Goal: Information Seeking & Learning: Learn about a topic

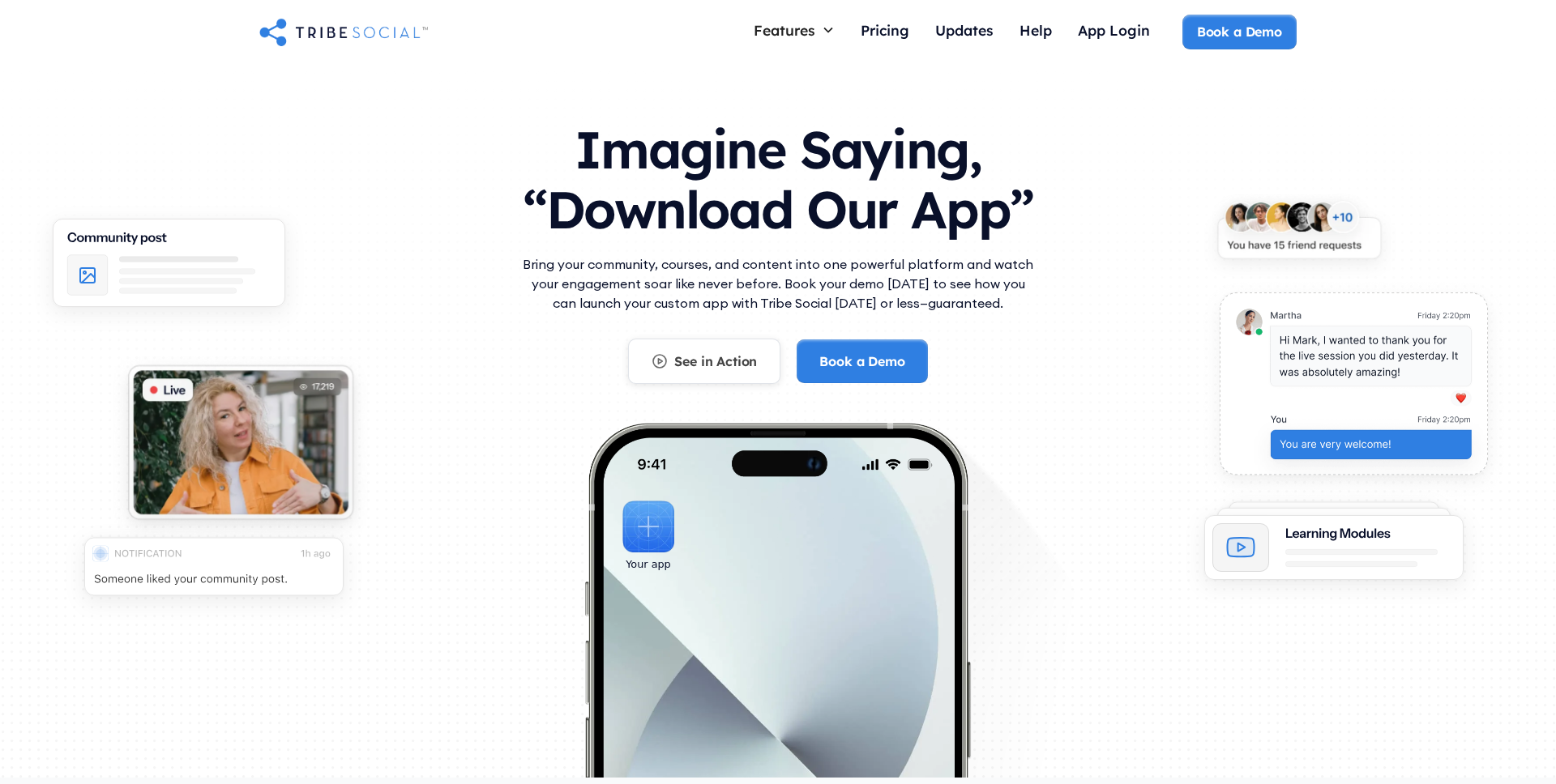
click at [715, 367] on div "See in Action" at bounding box center [715, 361] width 82 height 18
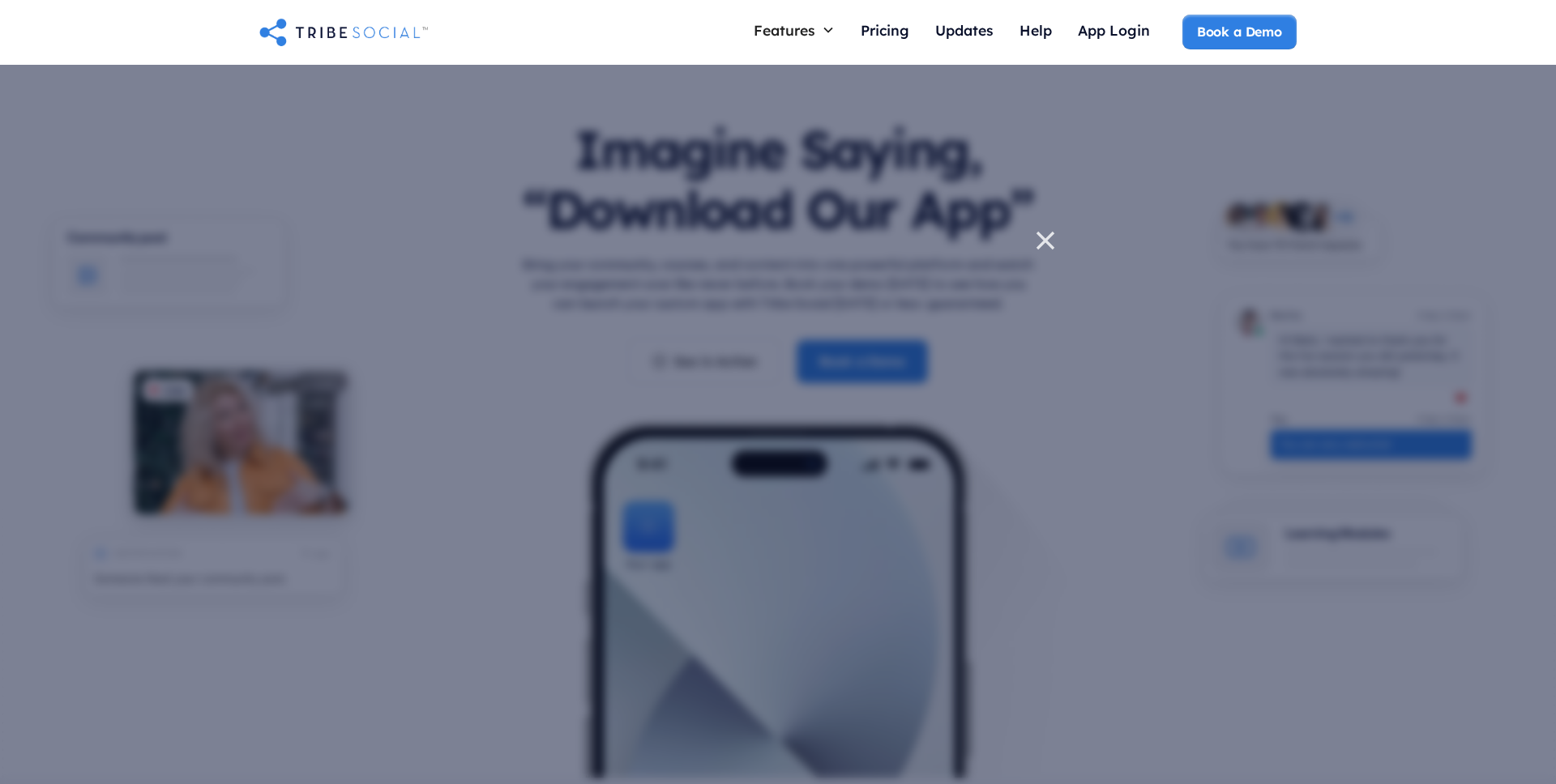
click at [952, 609] on div at bounding box center [778, 392] width 1556 height 784
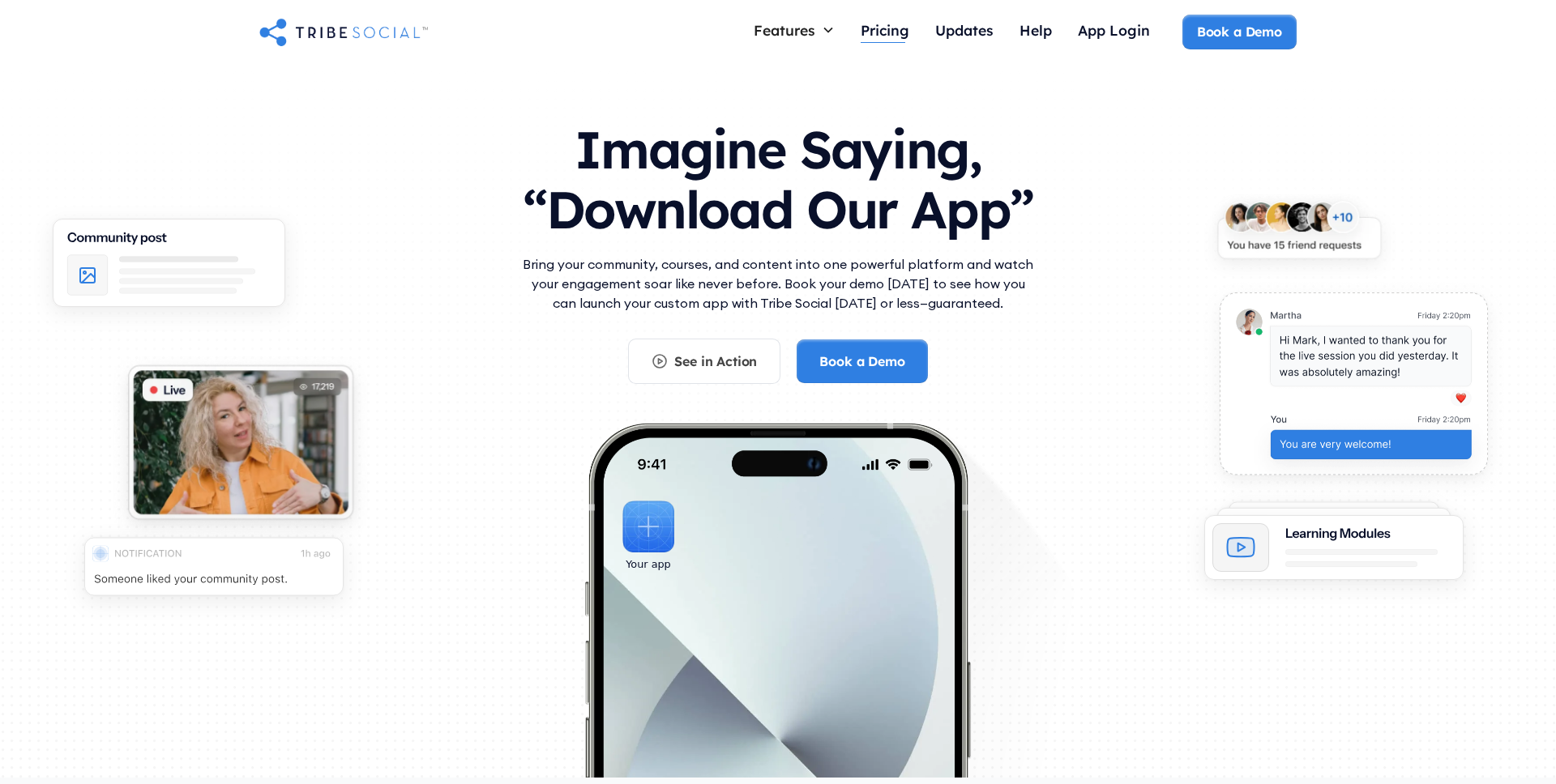
click at [884, 26] on div "Pricing" at bounding box center [885, 30] width 49 height 18
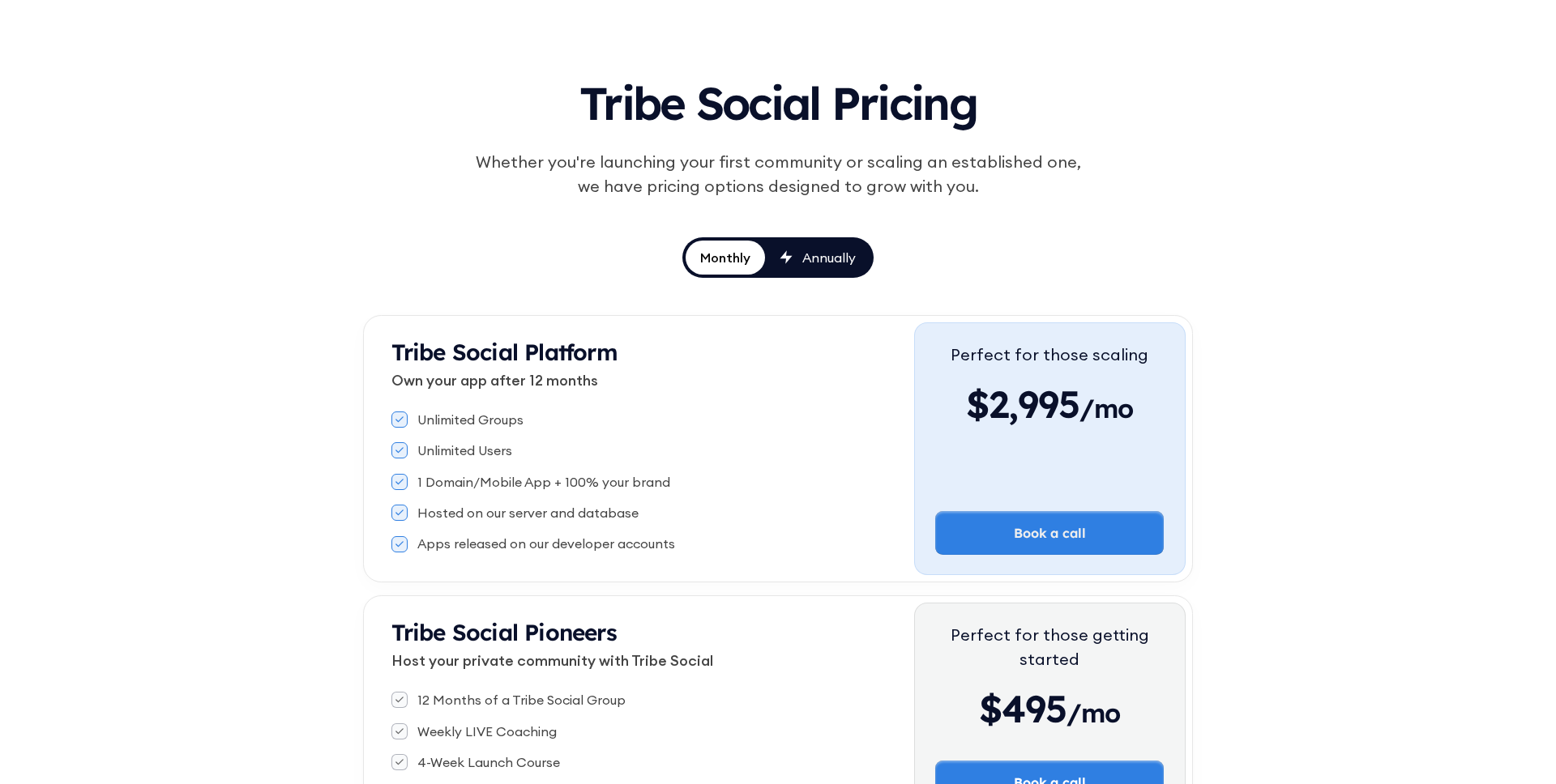
scroll to position [70, 0]
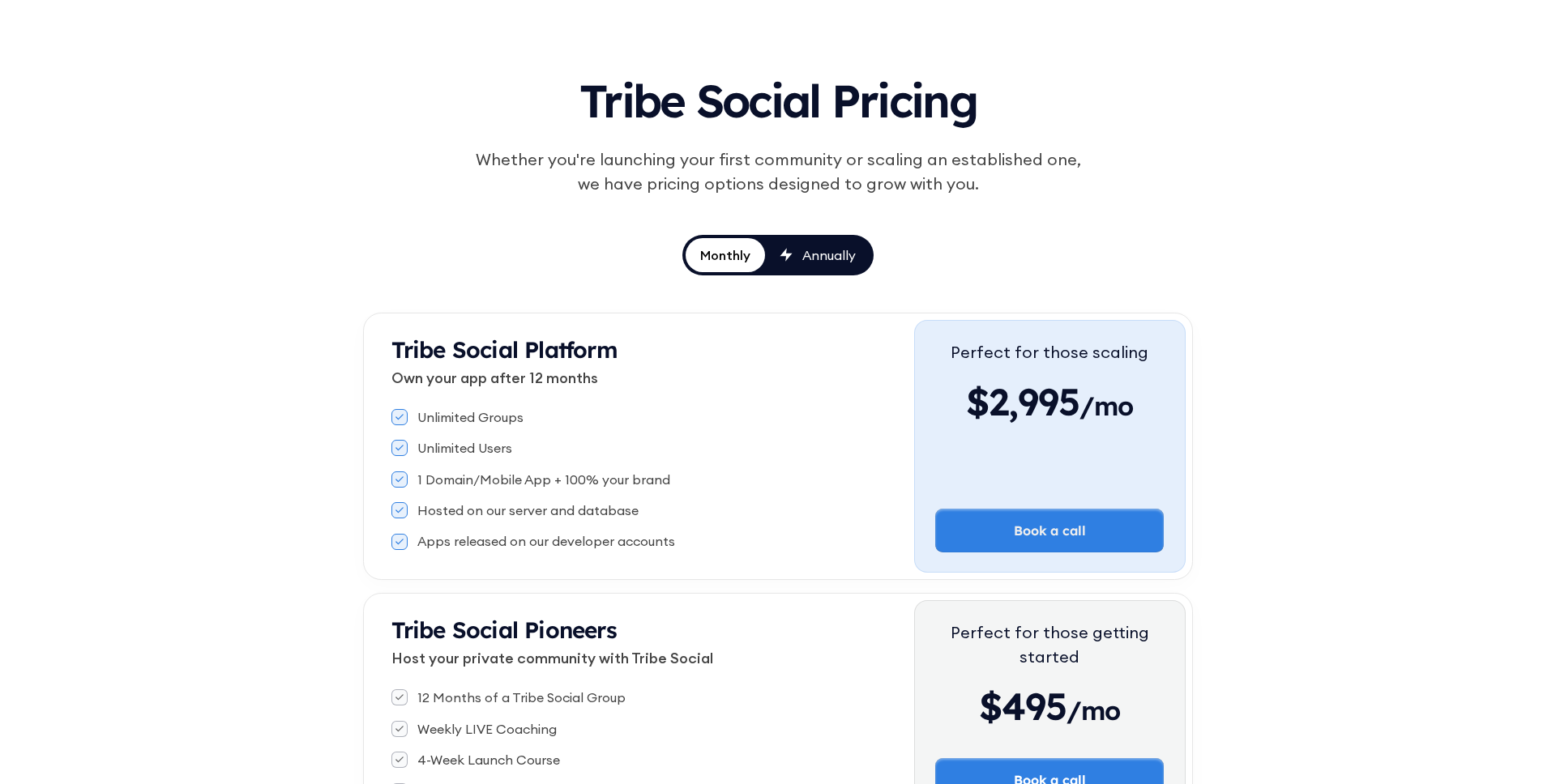
click at [810, 275] on div "Monthly Annually" at bounding box center [778, 255] width 191 height 40
click at [820, 261] on div "Annually" at bounding box center [829, 255] width 53 height 18
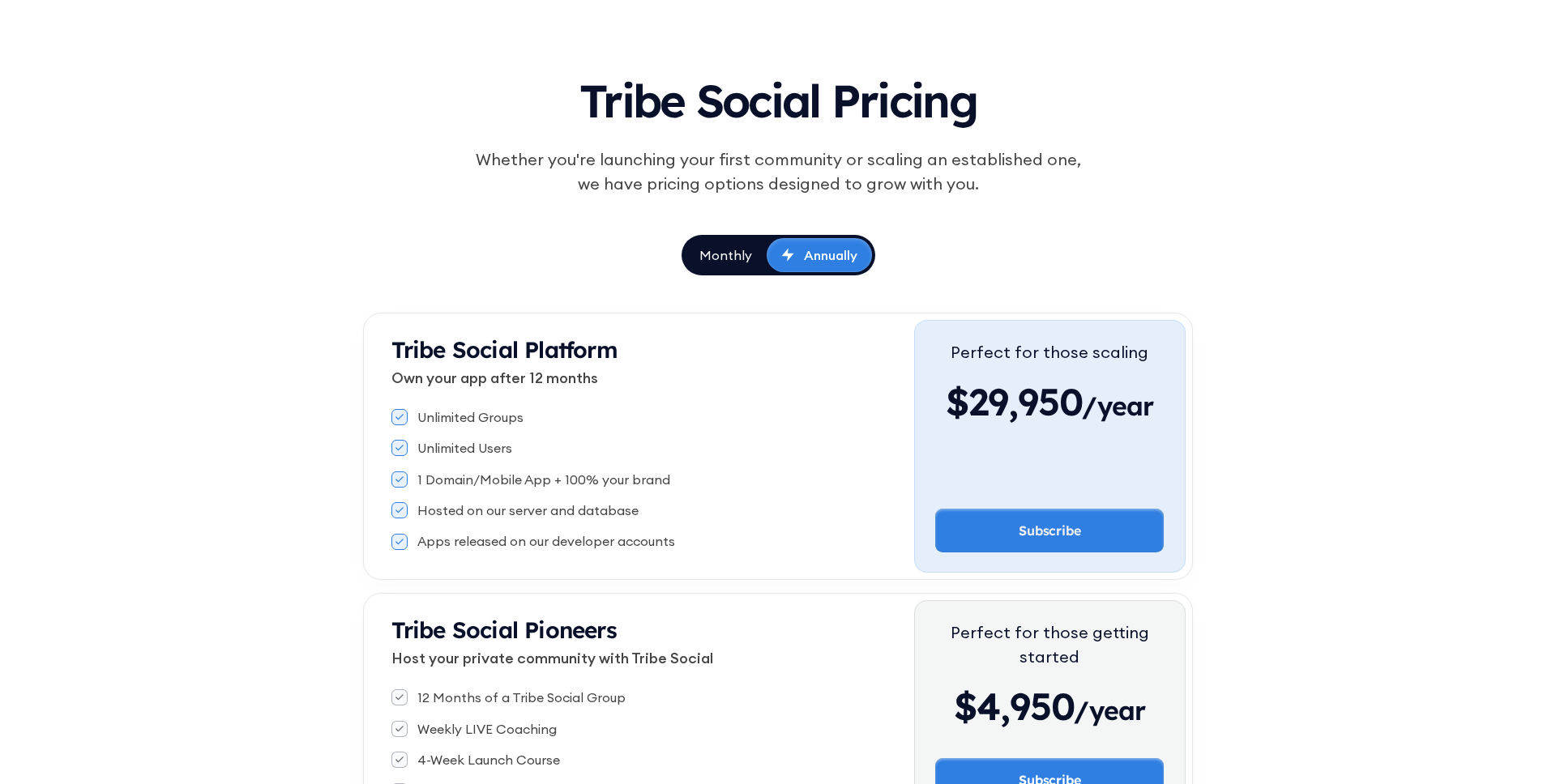
click at [708, 248] on div "Monthly" at bounding box center [726, 255] width 53 height 18
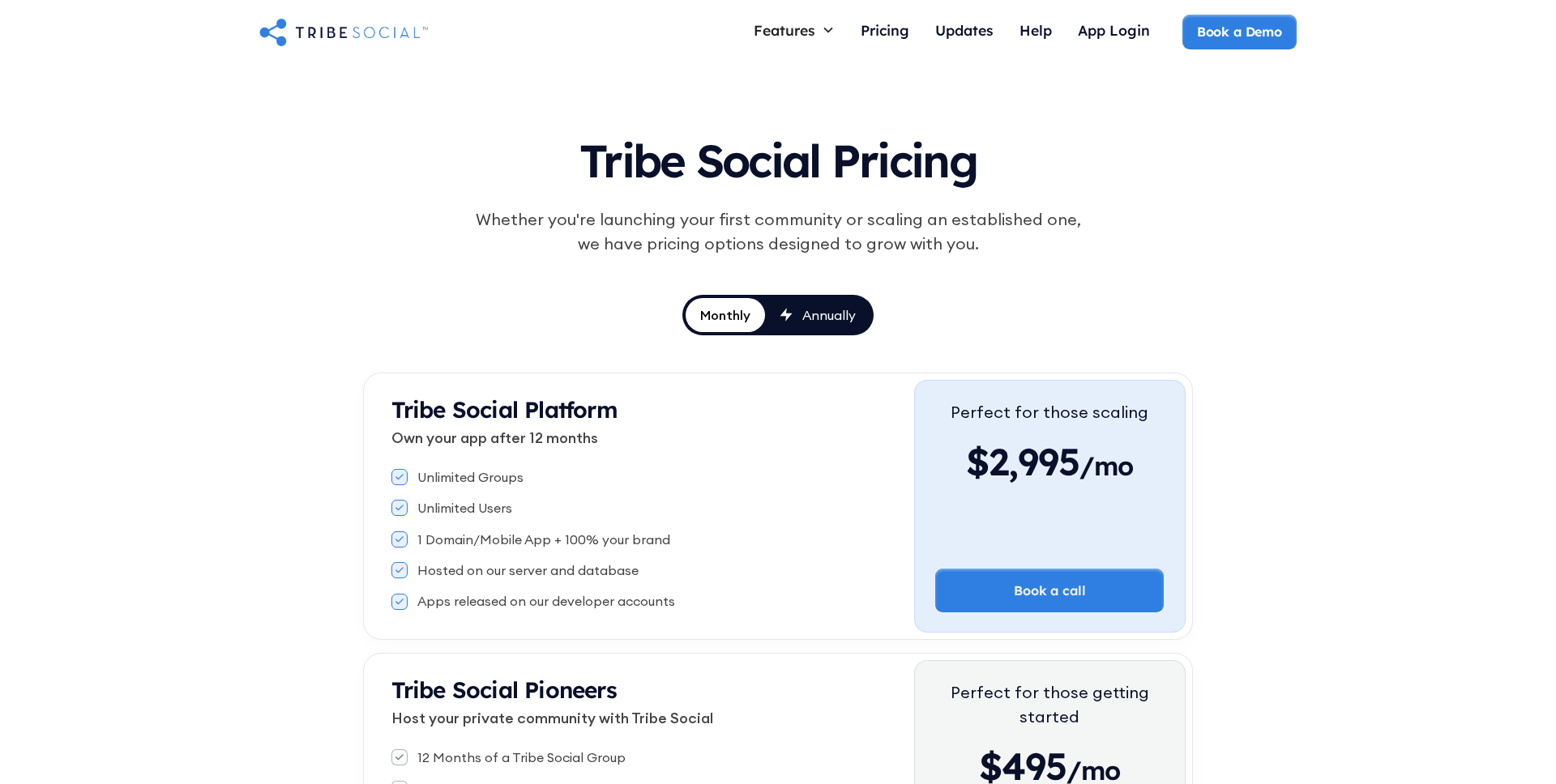
scroll to position [0, 0]
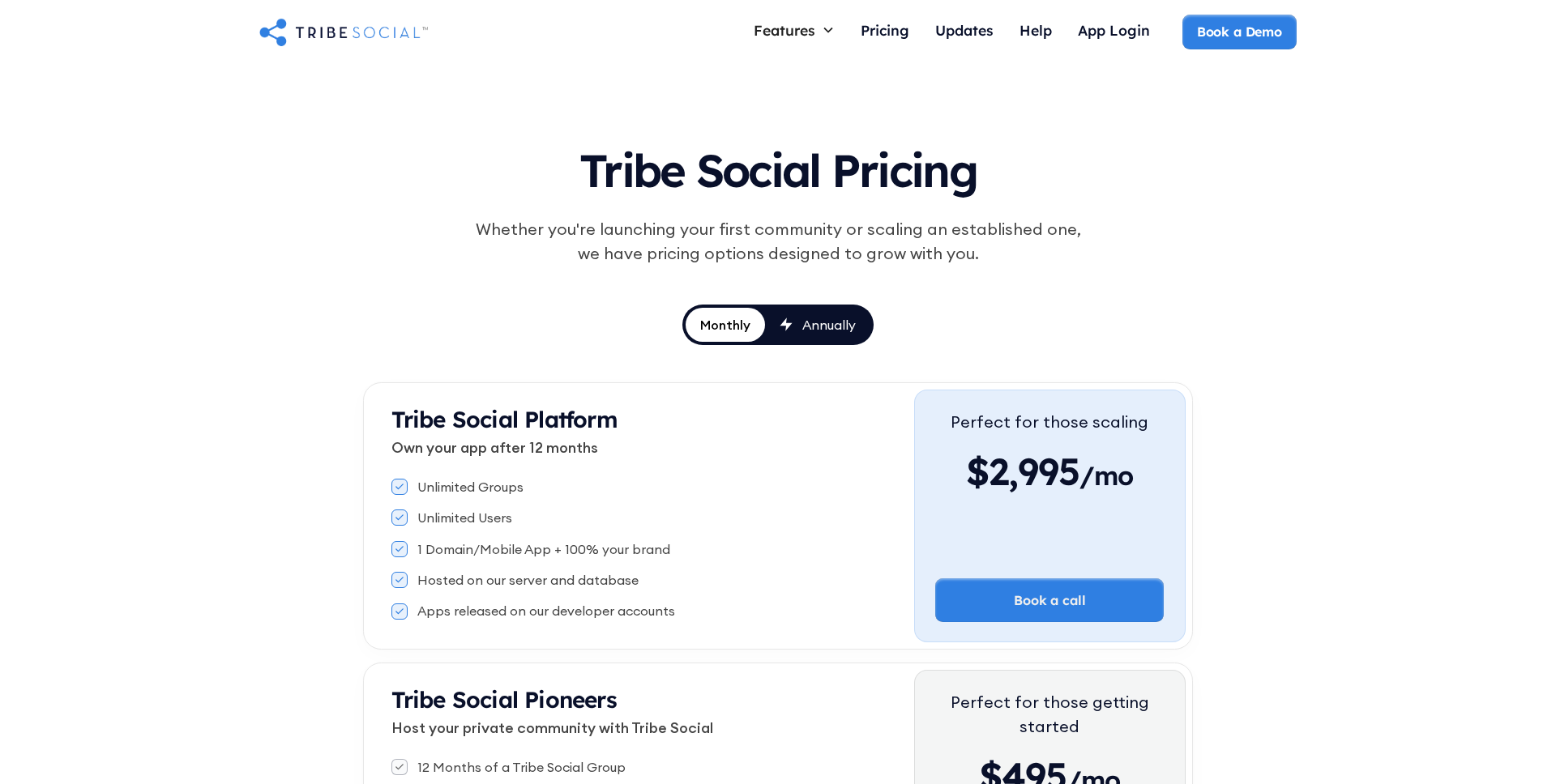
click at [721, 176] on h1 "Tribe Social Pricing" at bounding box center [778, 167] width 752 height 75
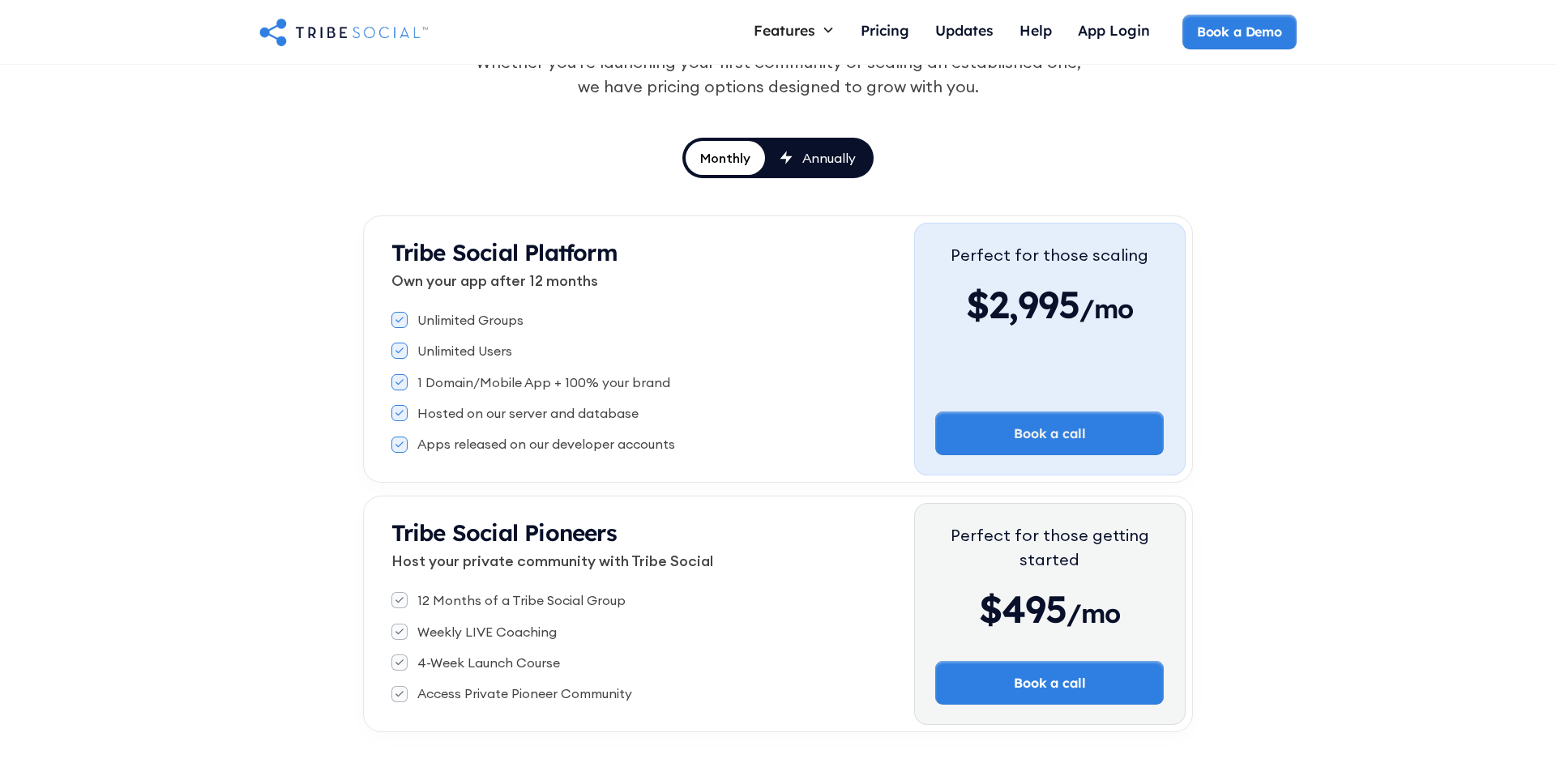
scroll to position [166, 0]
click at [830, 155] on div "Annually" at bounding box center [829, 159] width 53 height 18
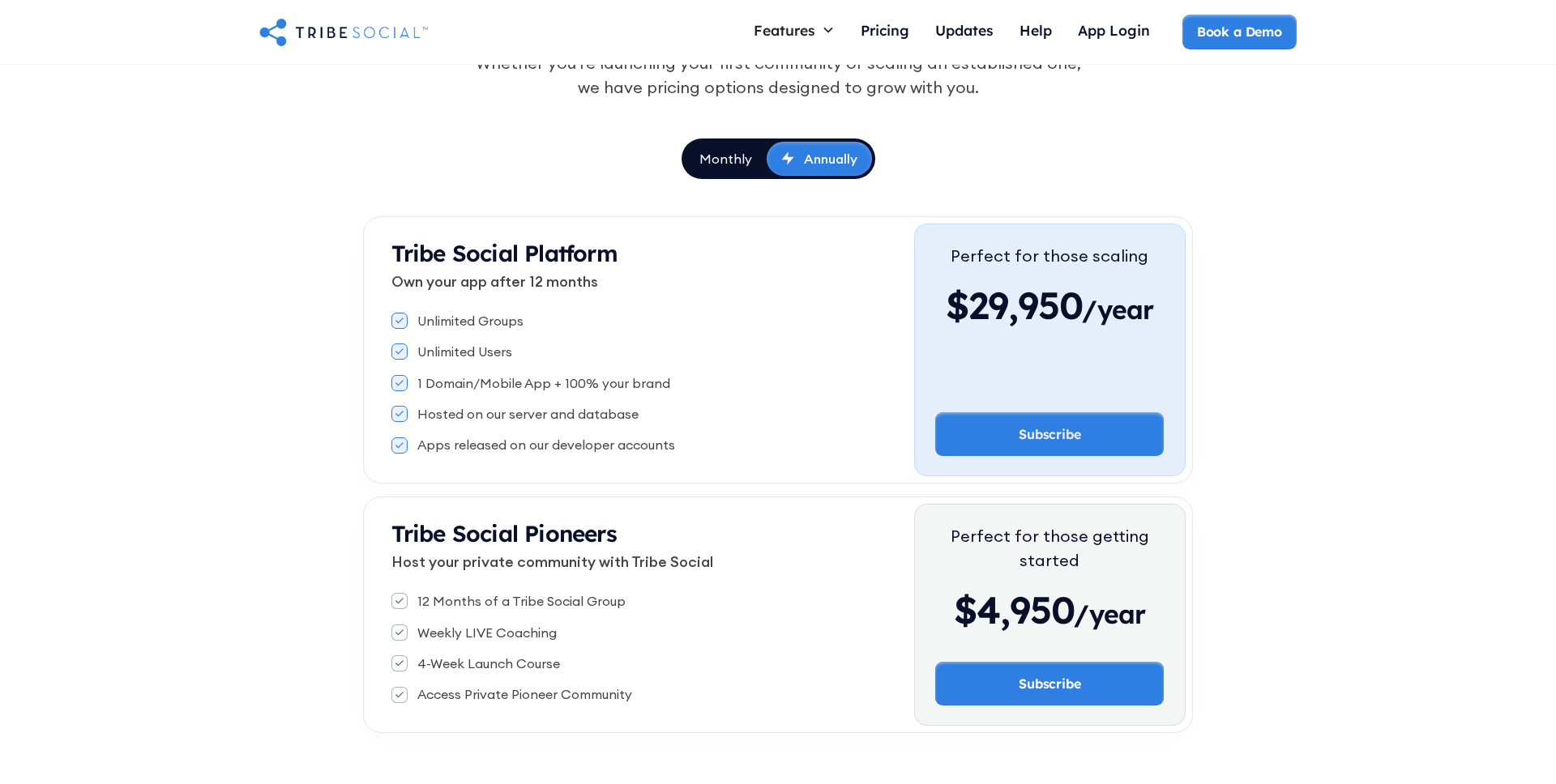
click at [743, 166] on div "Monthly" at bounding box center [726, 159] width 53 height 18
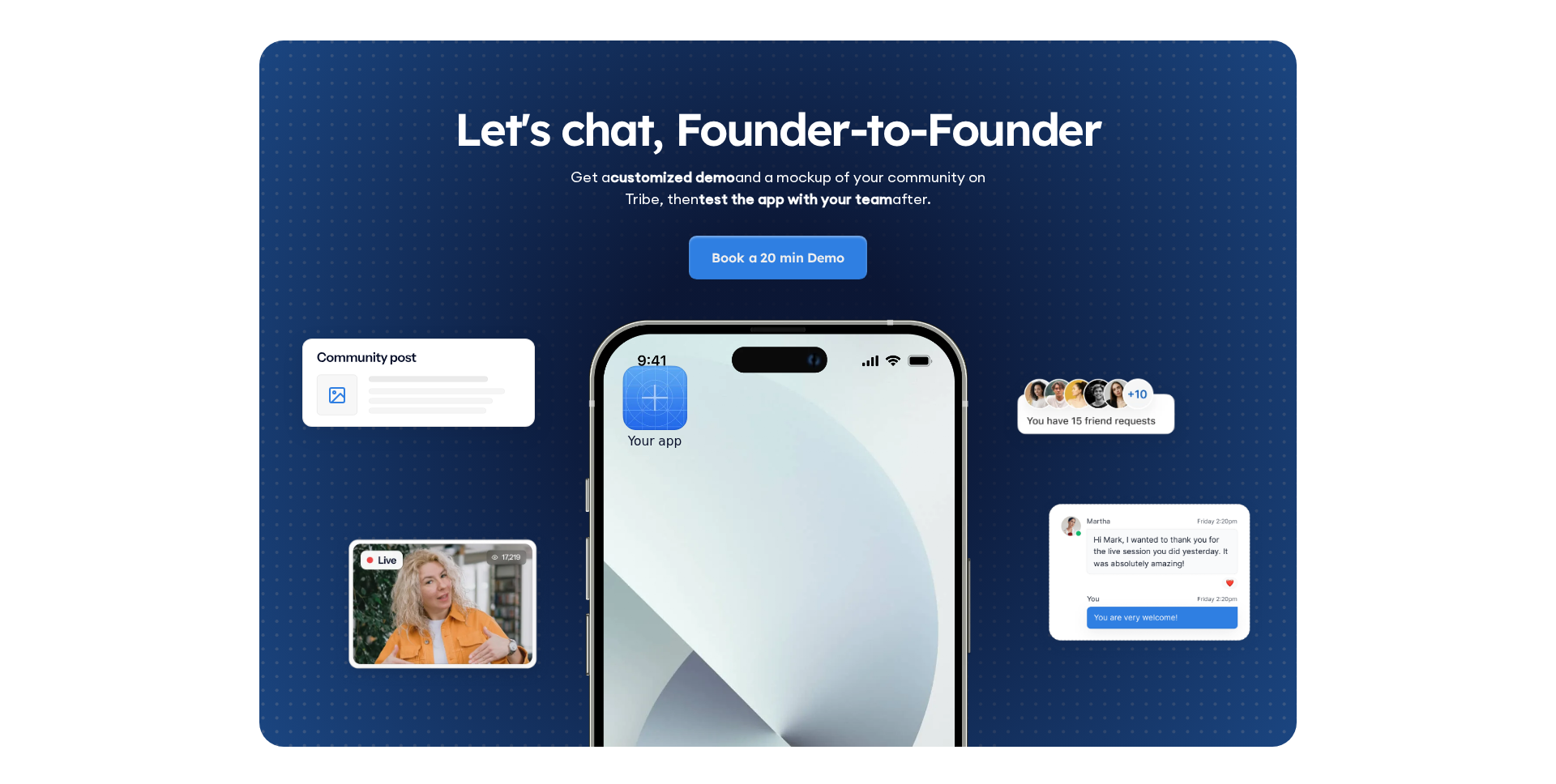
scroll to position [2861, 0]
